Goal: Task Accomplishment & Management: Manage account settings

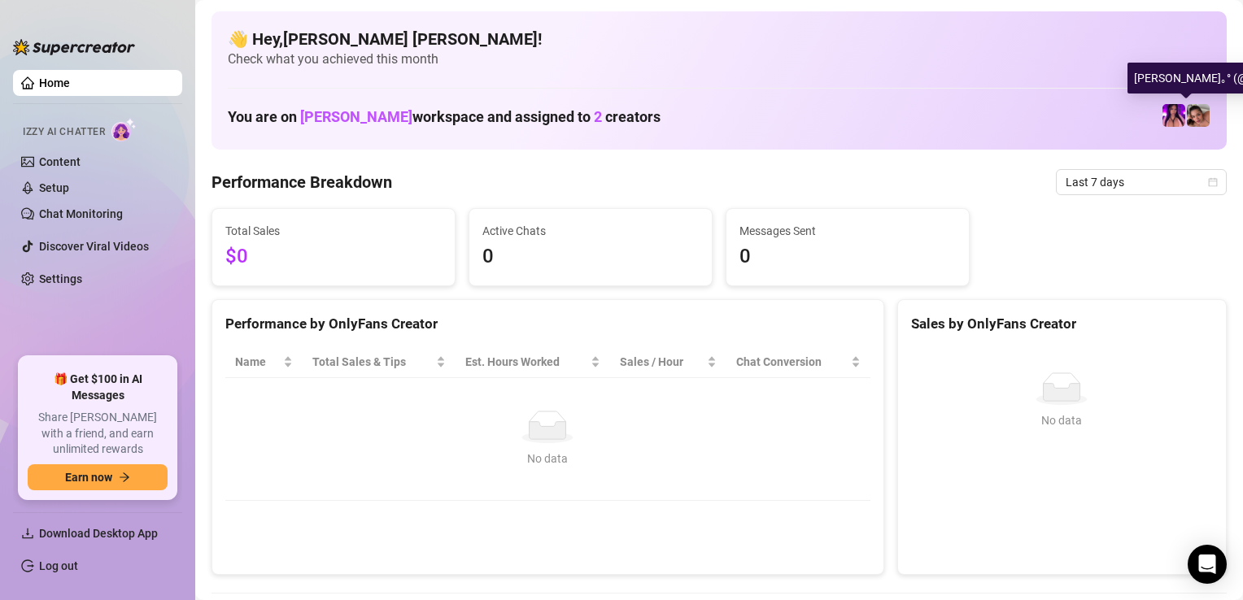
click at [1188, 119] on img at bounding box center [1198, 115] width 23 height 23
click at [70, 88] on link "Home" at bounding box center [54, 82] width 31 height 13
click at [70, 79] on link "Home" at bounding box center [54, 82] width 31 height 13
click at [70, 76] on link "Home" at bounding box center [54, 82] width 31 height 13
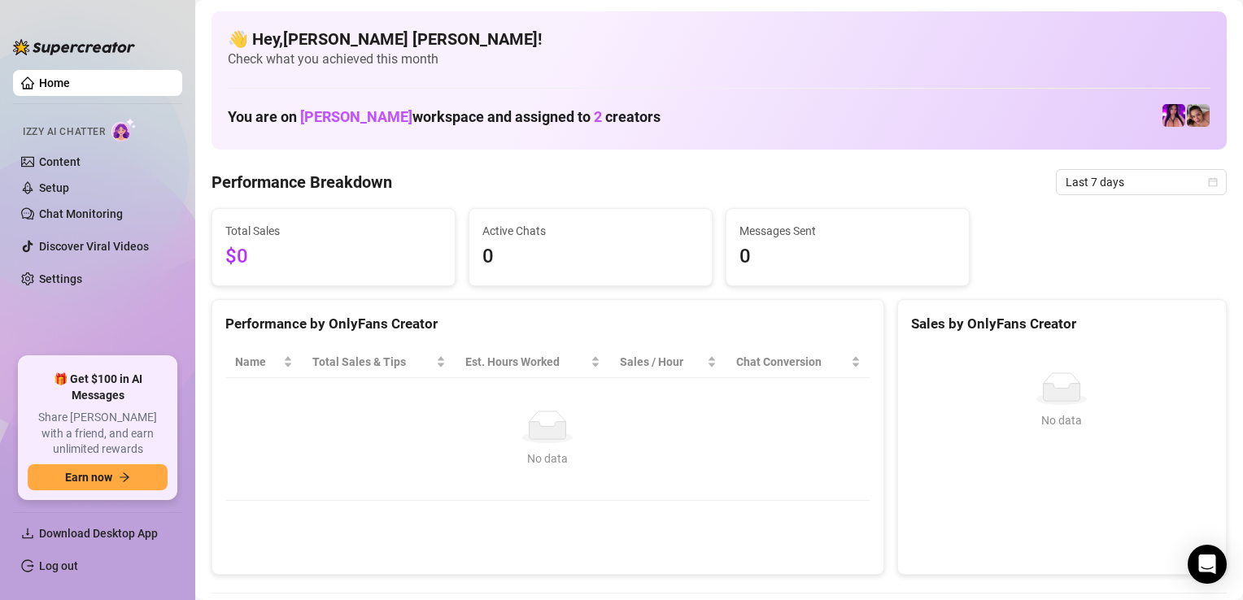
click at [70, 76] on link "Home" at bounding box center [54, 82] width 31 height 13
click at [69, 181] on link "Setup" at bounding box center [54, 187] width 30 height 13
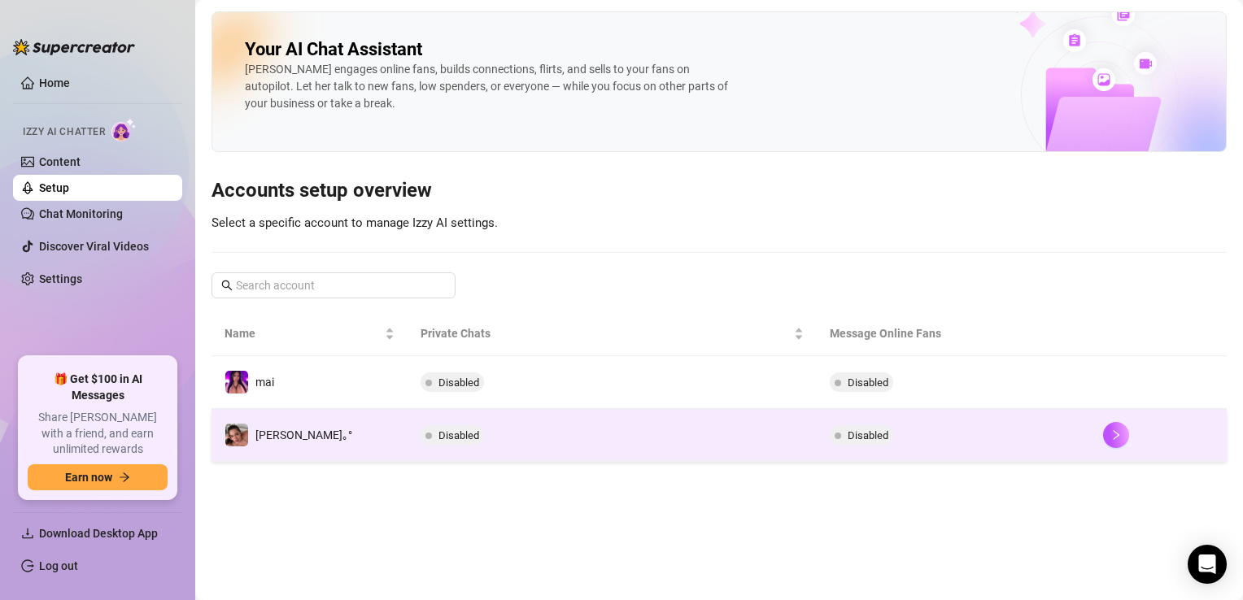
click at [475, 432] on td "Disabled" at bounding box center [613, 435] width 410 height 53
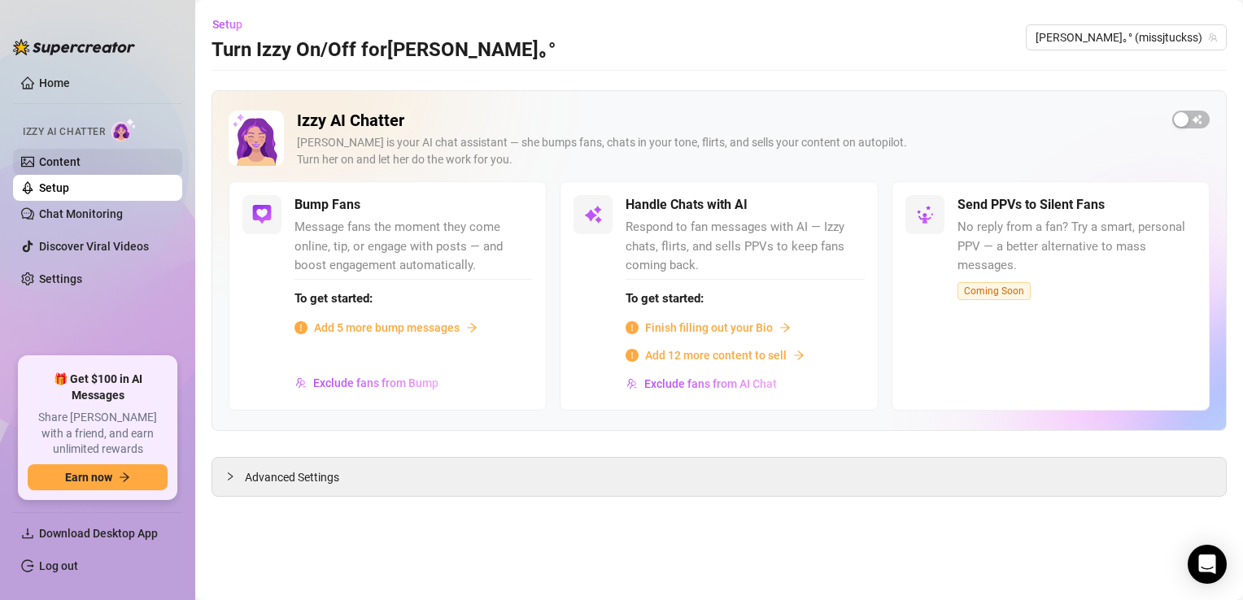
click at [81, 164] on link "Content" at bounding box center [59, 161] width 41 height 13
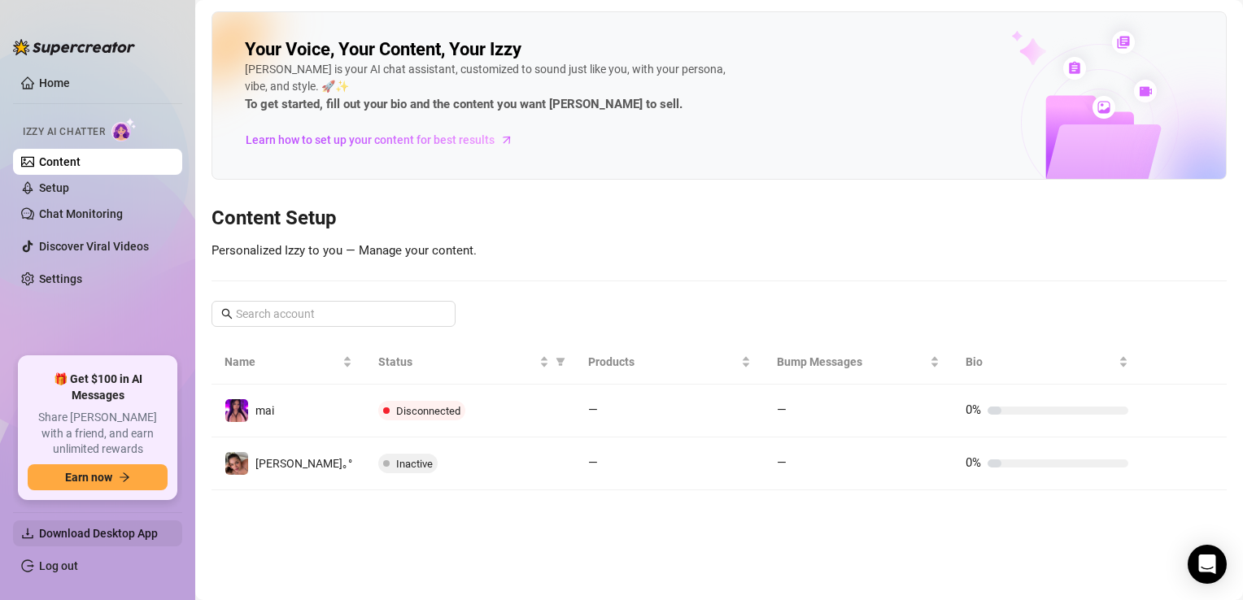
click at [96, 533] on span "Download Desktop App" at bounding box center [98, 533] width 119 height 13
click at [70, 78] on link "Home" at bounding box center [54, 82] width 31 height 13
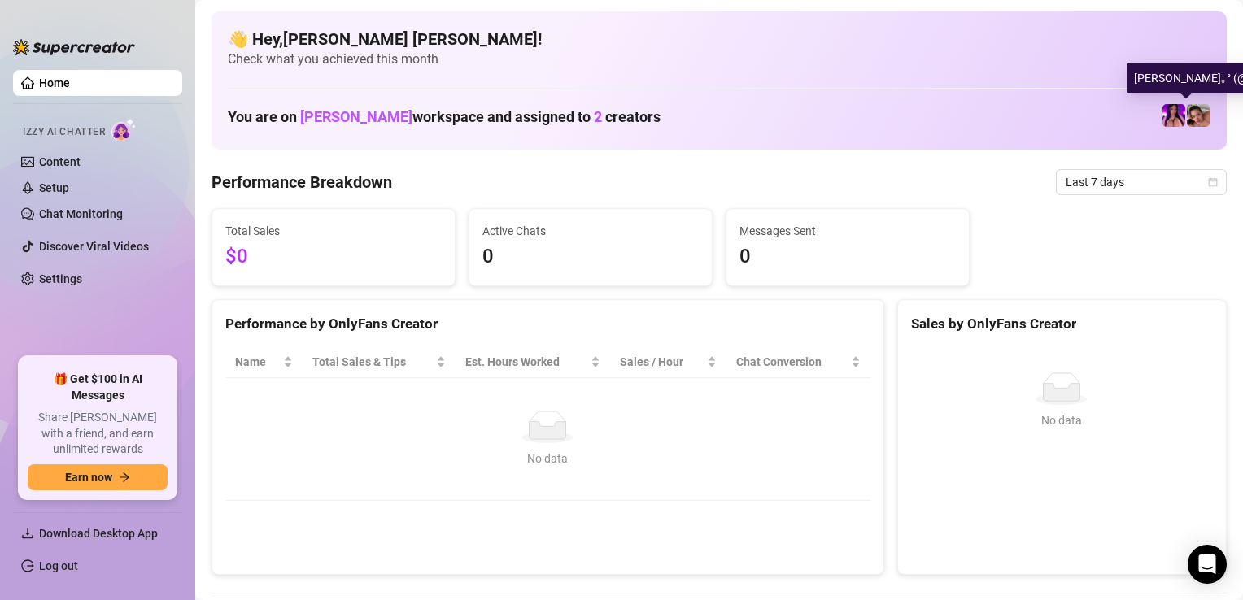
click at [1193, 119] on img at bounding box center [1198, 115] width 23 height 23
click at [1189, 121] on img at bounding box center [1198, 115] width 23 height 23
click at [1194, 120] on img at bounding box center [1198, 115] width 23 height 23
click at [1187, 124] on img at bounding box center [1198, 115] width 23 height 23
click at [1189, 117] on img at bounding box center [1198, 115] width 23 height 23
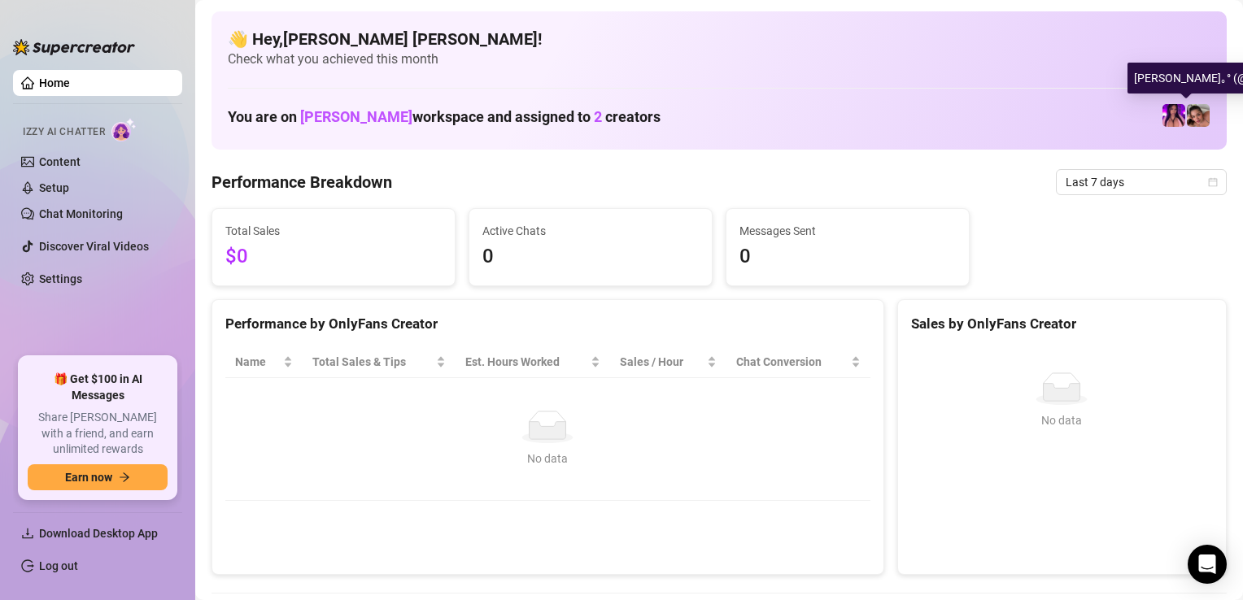
click at [1189, 117] on img at bounding box center [1198, 115] width 23 height 23
click at [1187, 120] on img at bounding box center [1198, 115] width 23 height 23
click at [79, 168] on link "Content" at bounding box center [59, 161] width 41 height 13
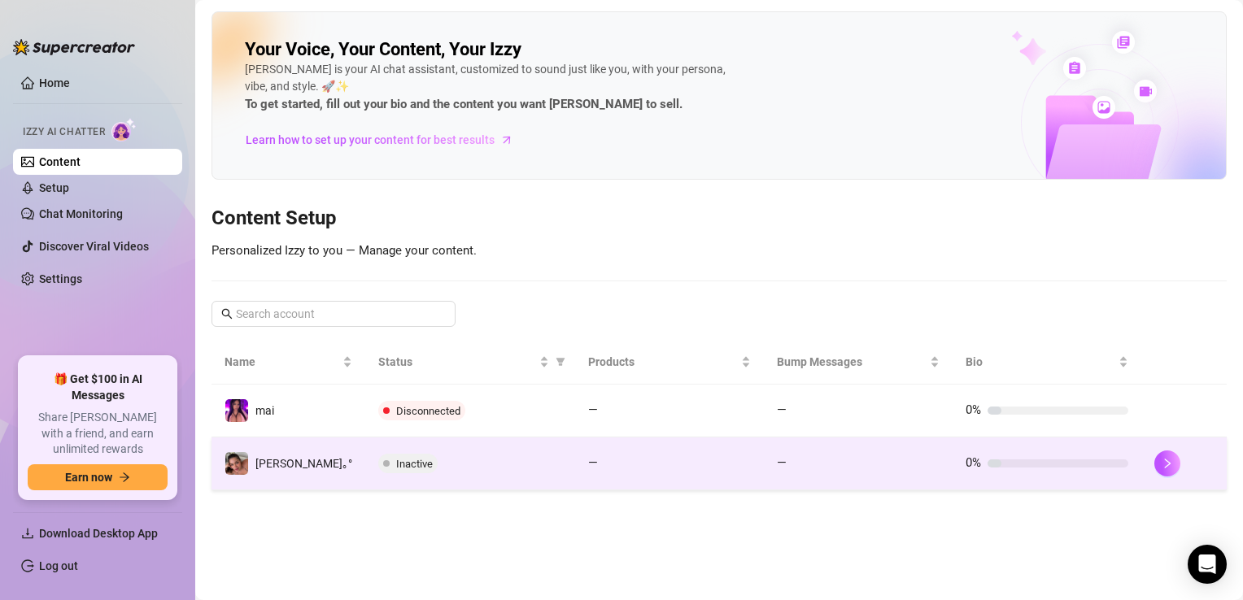
click at [464, 477] on td "Inactive" at bounding box center [470, 464] width 210 height 53
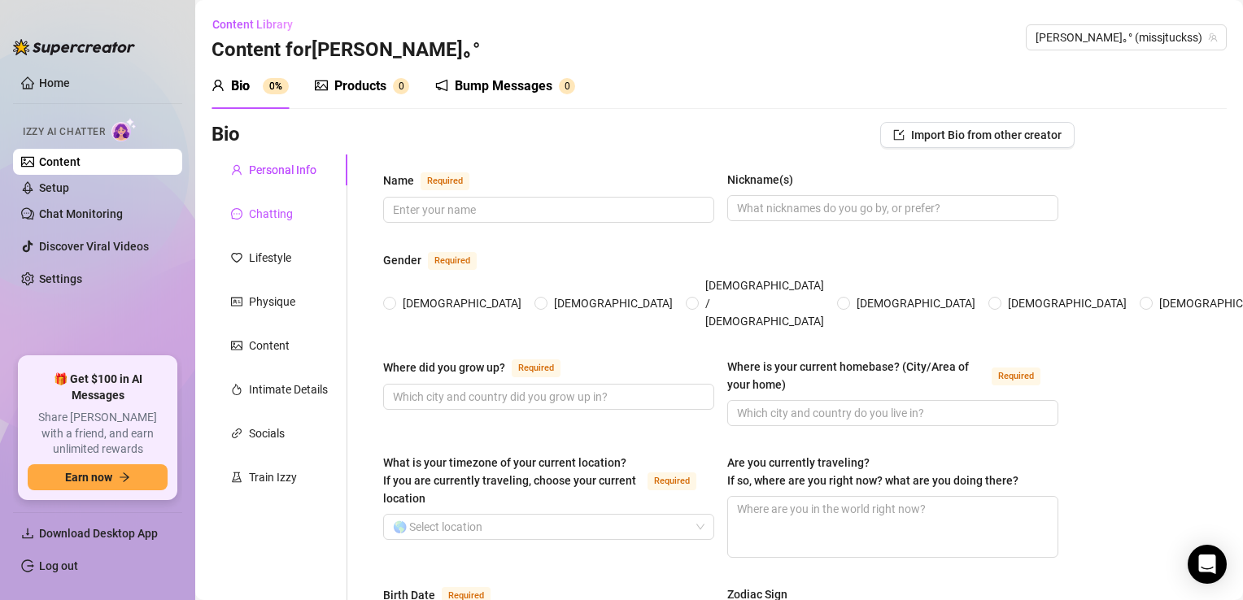
click at [264, 205] on div "Chatting" at bounding box center [271, 214] width 44 height 18
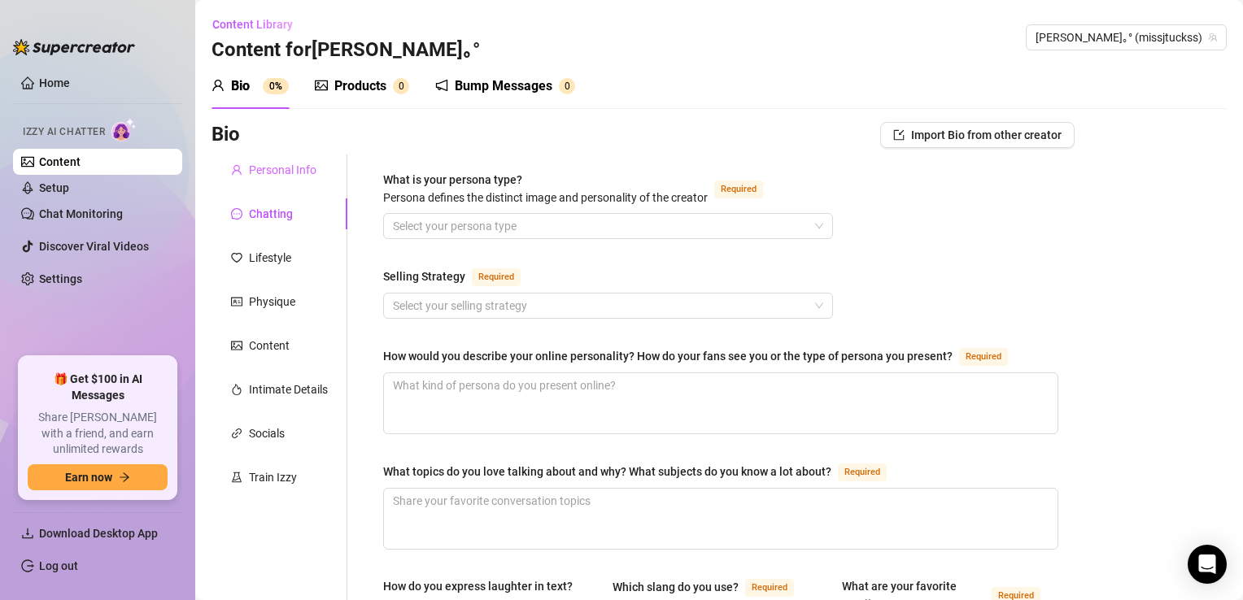
drag, startPoint x: 254, startPoint y: 181, endPoint x: 261, endPoint y: 175, distance: 9.8
click at [256, 181] on div "Personal Info" at bounding box center [280, 170] width 136 height 31
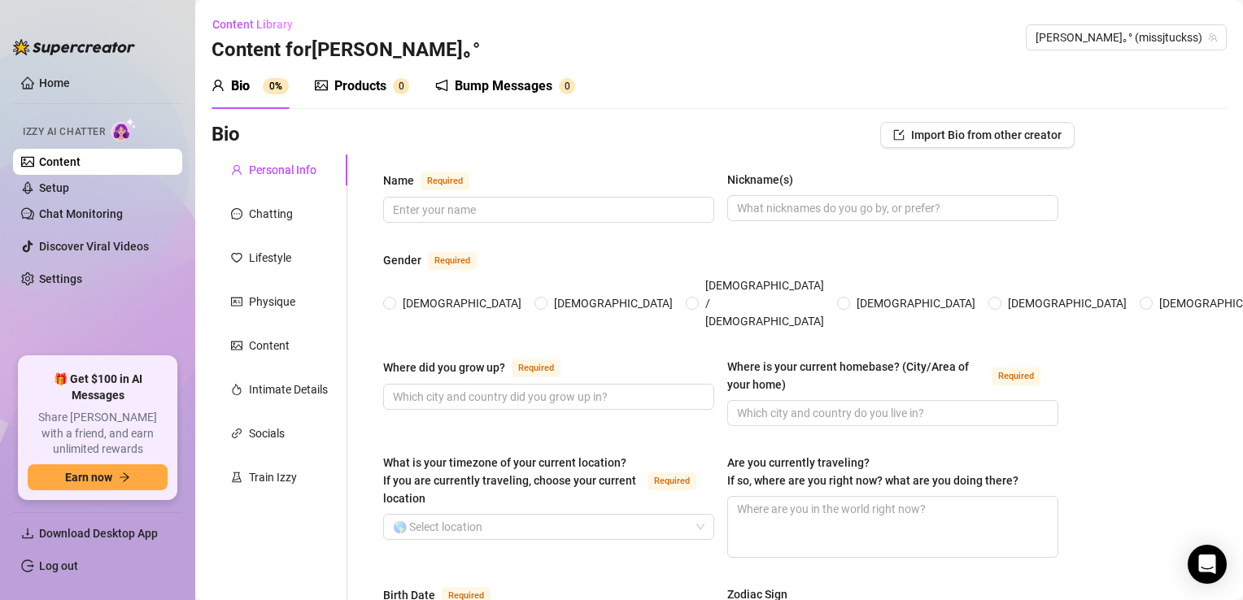
click at [81, 158] on link "Content" at bounding box center [59, 161] width 41 height 13
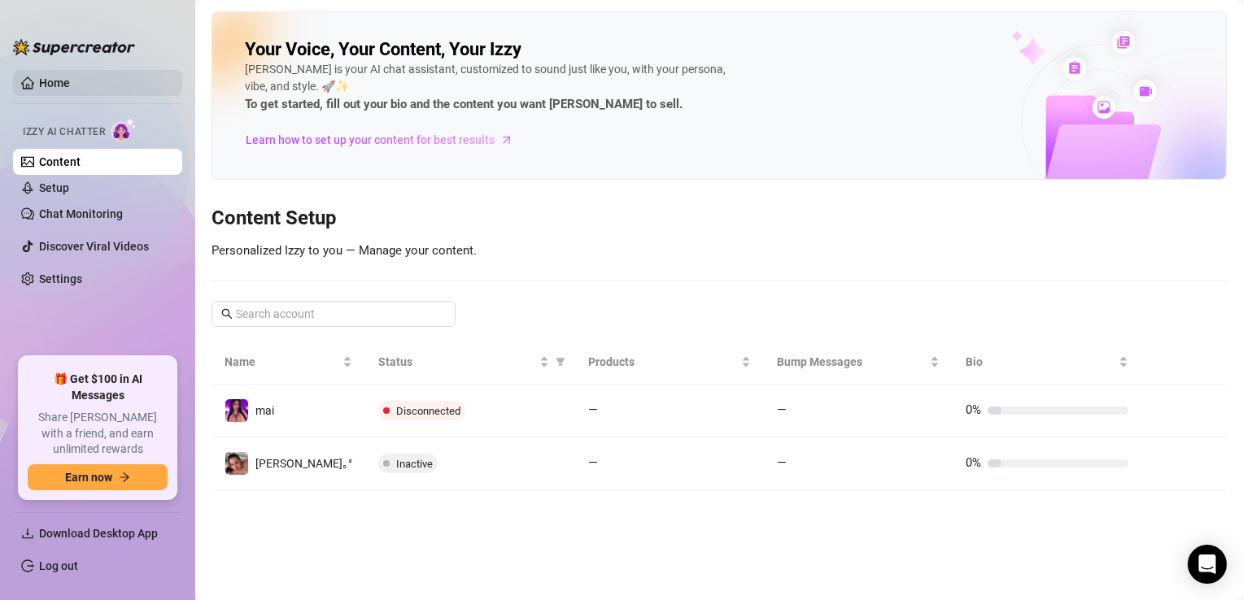
click at [70, 85] on link "Home" at bounding box center [54, 82] width 31 height 13
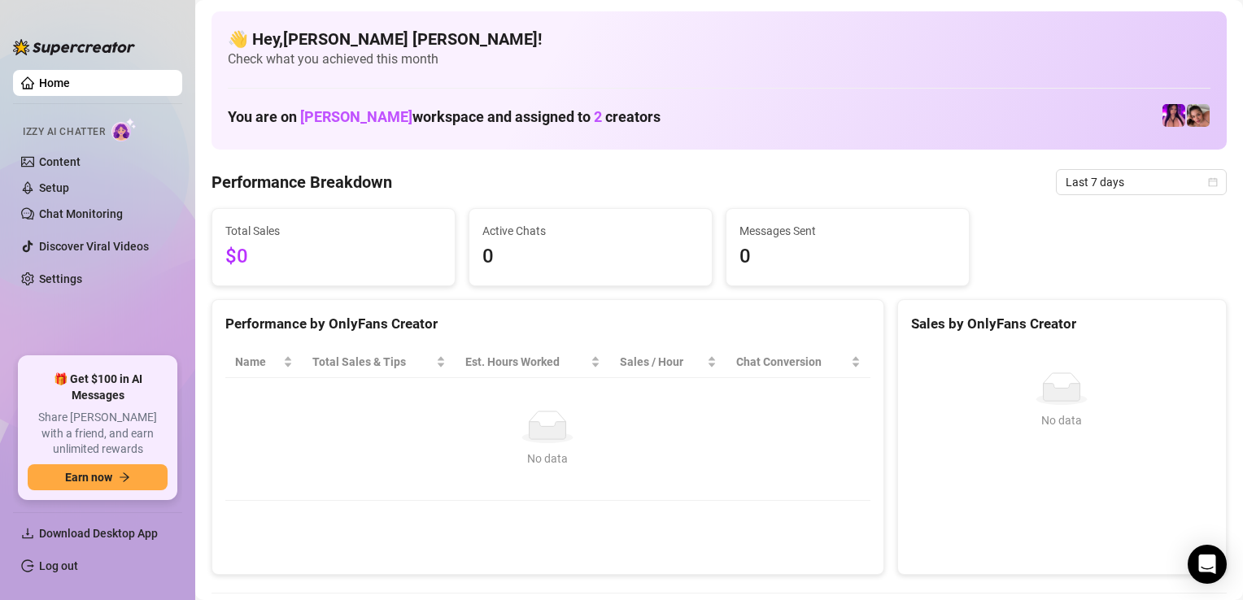
click at [70, 84] on link "Home" at bounding box center [54, 82] width 31 height 13
click at [1187, 116] on img at bounding box center [1198, 115] width 23 height 23
click at [135, 538] on span "Download Desktop App" at bounding box center [98, 533] width 119 height 13
